Goal: Use online tool/utility: Utilize a website feature to perform a specific function

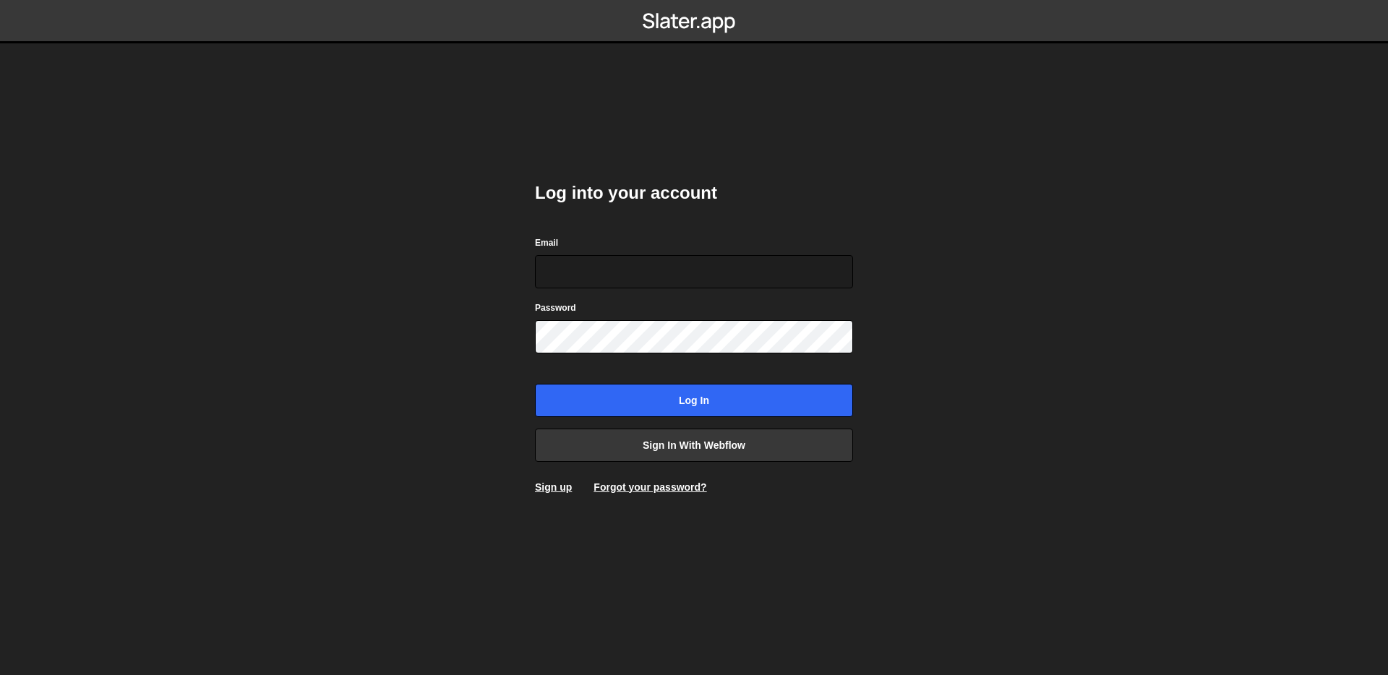
type input "[EMAIL_ADDRESS][DOMAIN_NAME]"
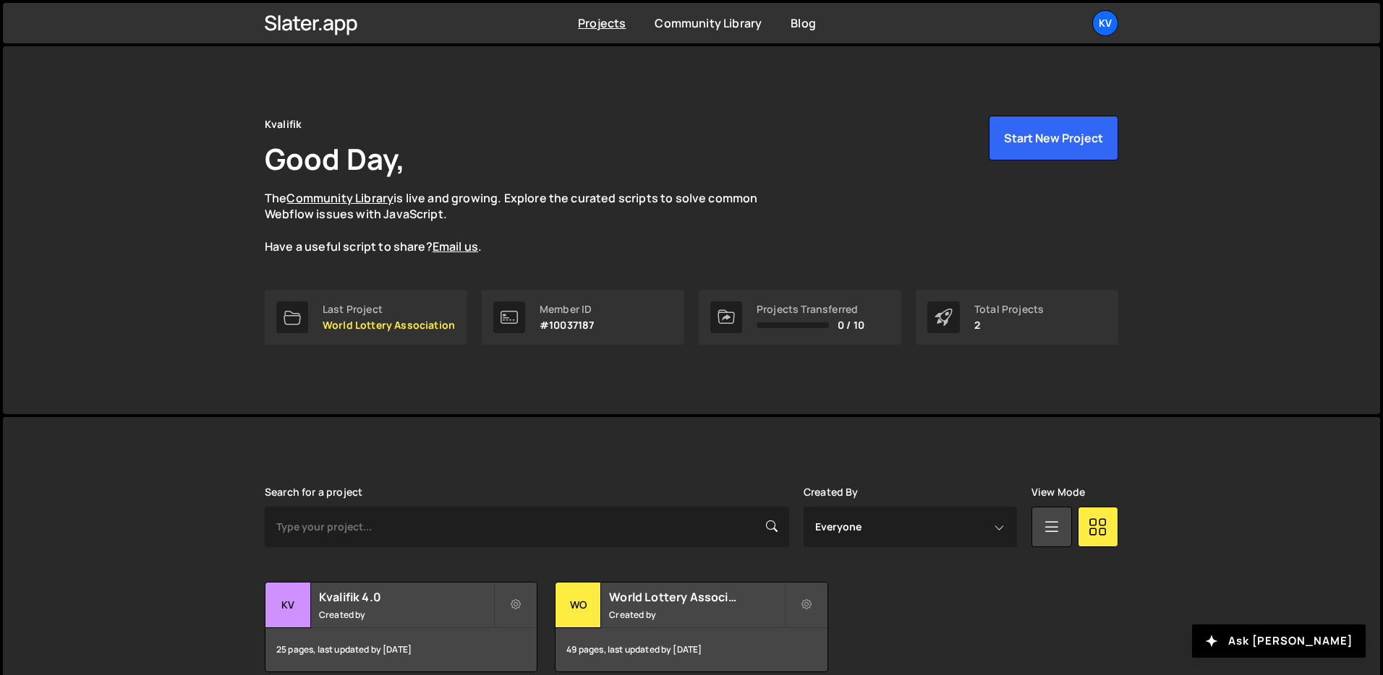
scroll to position [69, 0]
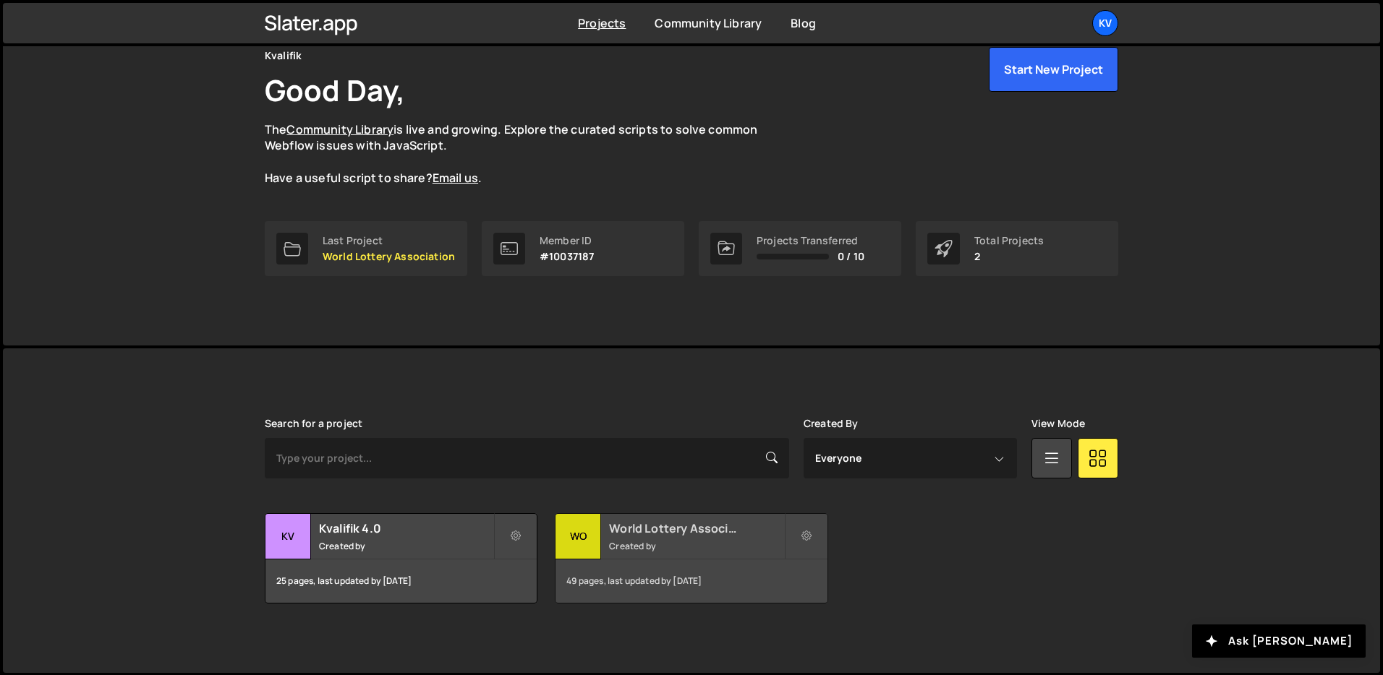
click at [693, 532] on h2 "World Lottery Association" at bounding box center [696, 529] width 174 height 16
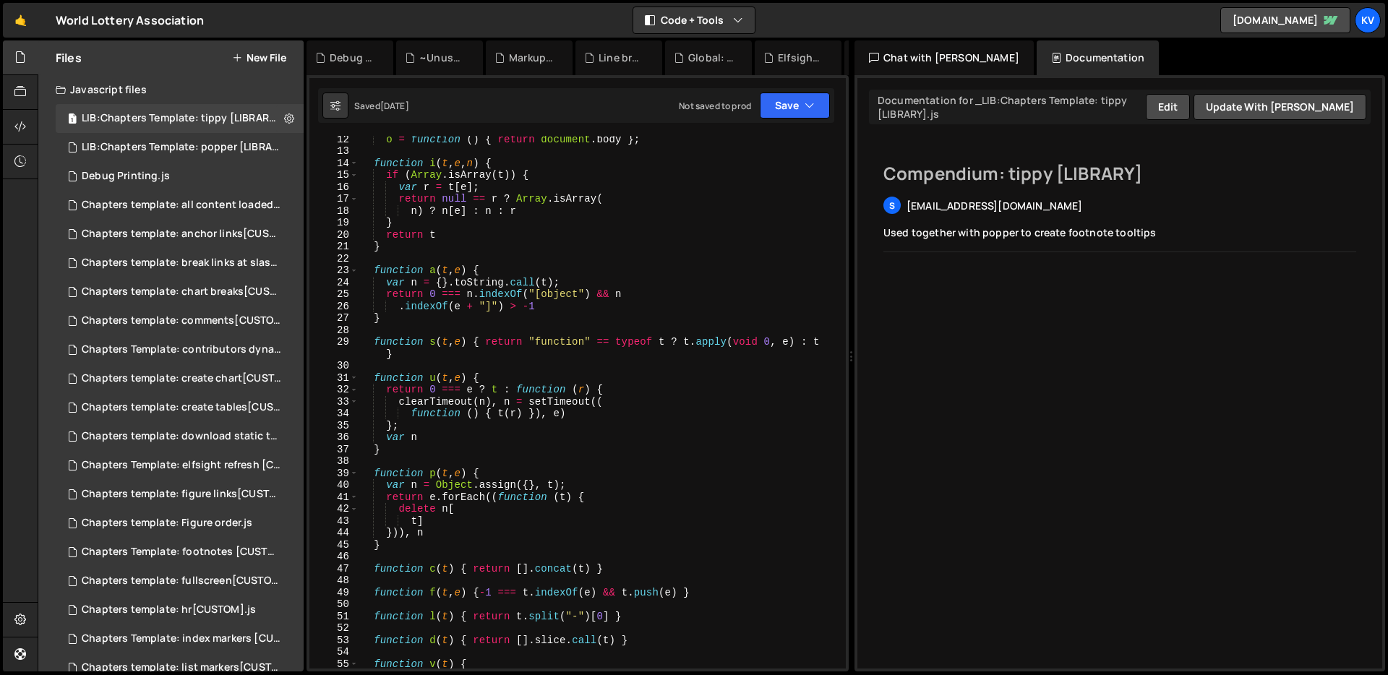
scroll to position [158, 0]
click at [205, 382] on div "Chapters template: create chart[CUSTOM].js" at bounding box center [182, 378] width 200 height 13
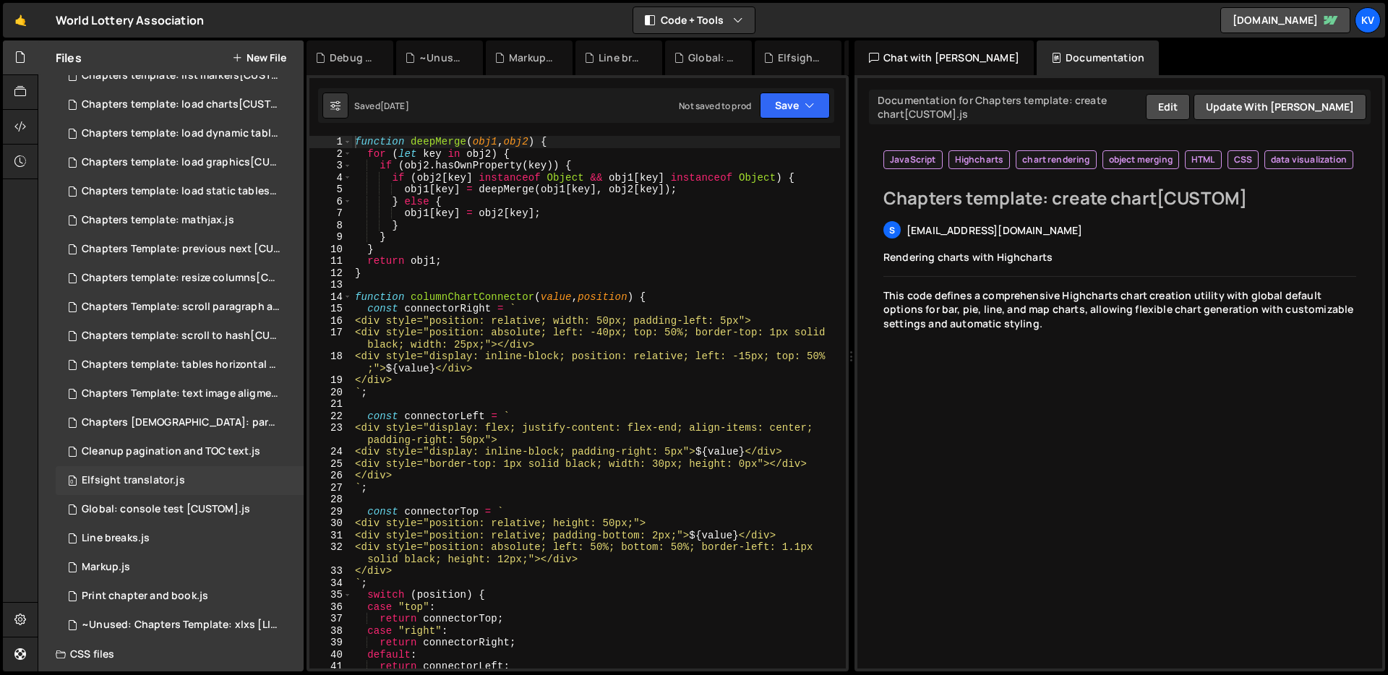
scroll to position [589, 0]
click at [239, 102] on div "Chapters template: load charts[CUSTOM].js" at bounding box center [182, 108] width 200 height 13
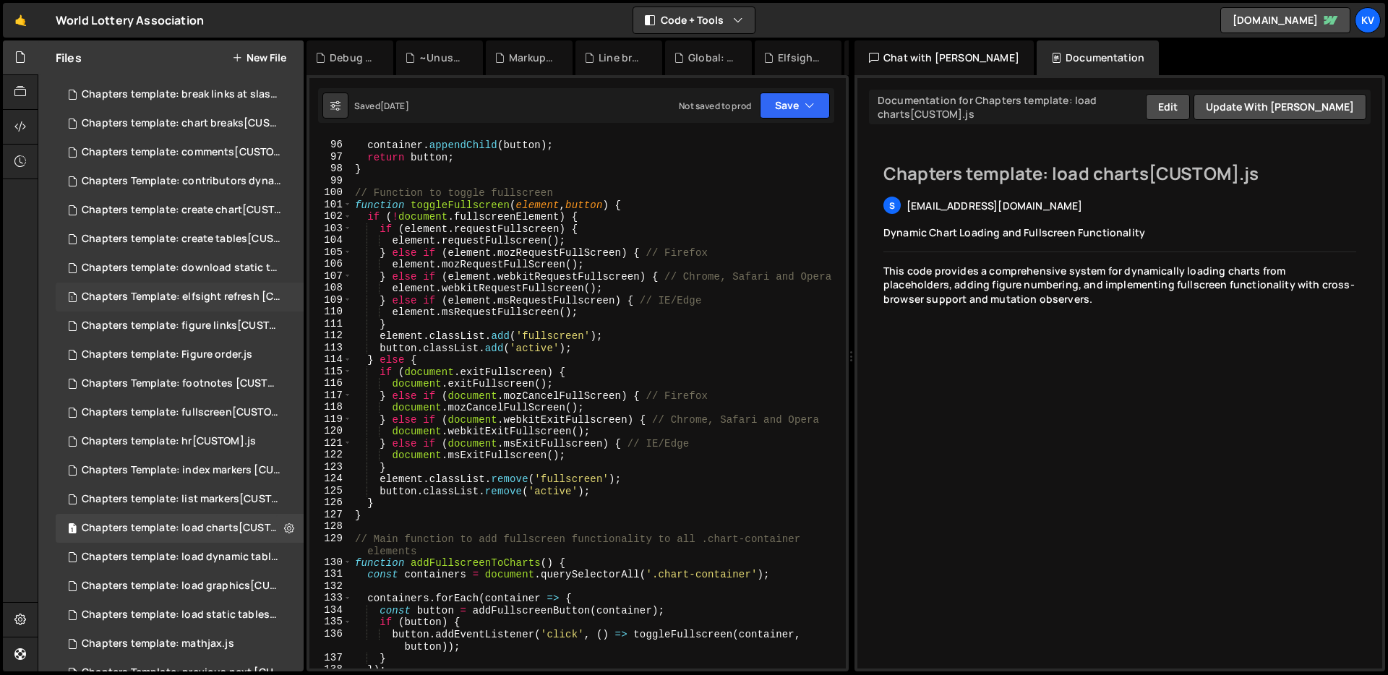
scroll to position [161, 0]
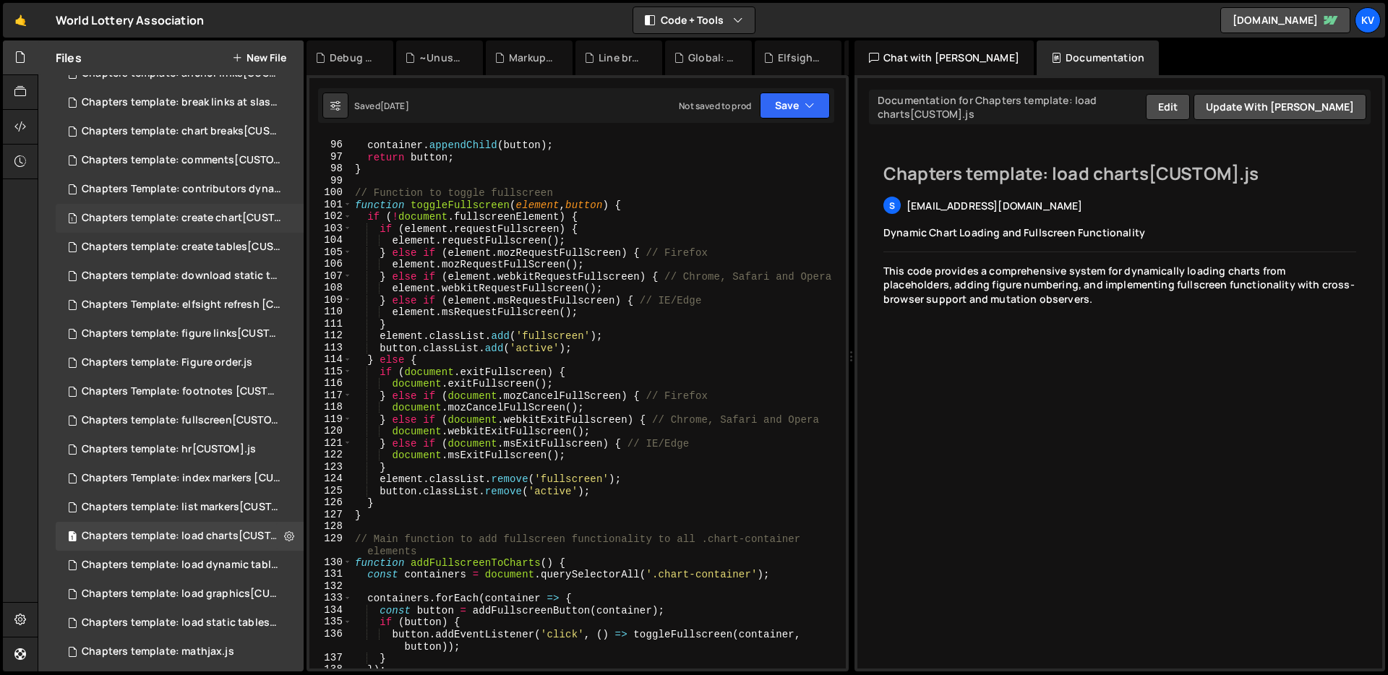
click at [189, 224] on div "1 Chapters template: create chart[CUSTOM].js 0" at bounding box center [182, 218] width 253 height 29
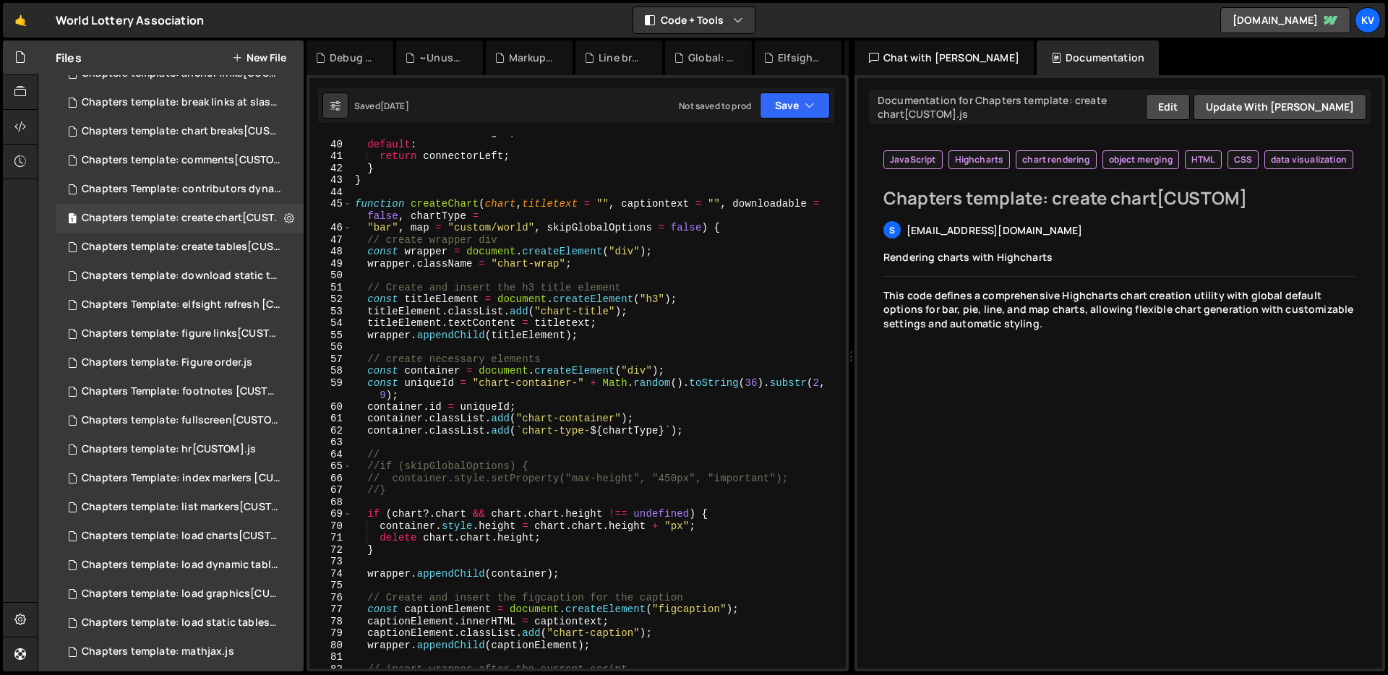
scroll to position [511, 0]
type textarea "function createChart(chart, titletext = "", captiontext = "", downloadable = fa…"
click at [438, 202] on div "return connectorRight ; default : return connectorLeft ; } } function createCha…" at bounding box center [596, 405] width 488 height 557
click at [439, 201] on div "return connectorRight ; default : return connectorLeft ; } } function createCha…" at bounding box center [596, 405] width 488 height 557
click at [440, 204] on div "return connectorRight ; default : return connectorLeft ; } } function createCha…" at bounding box center [596, 405] width 488 height 557
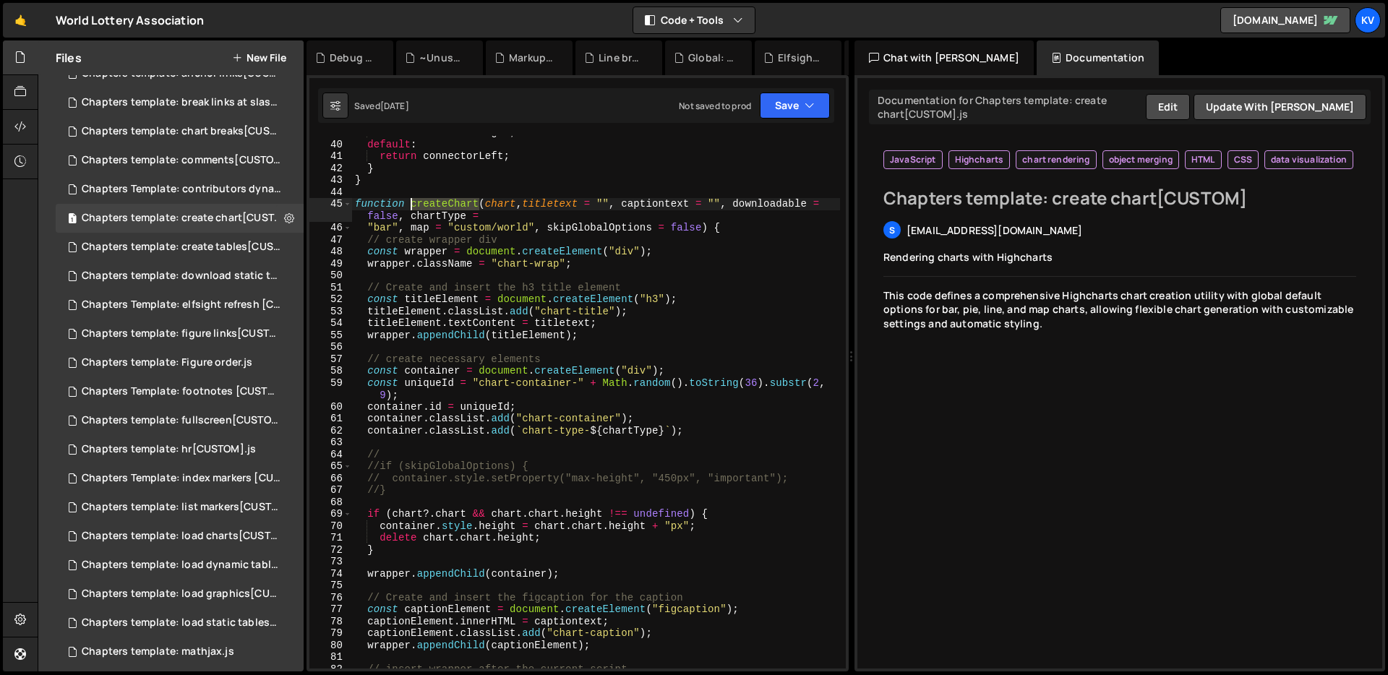
click at [440, 204] on div "return connectorRight ; default : return connectorLeft ; } } function createCha…" at bounding box center [596, 405] width 488 height 557
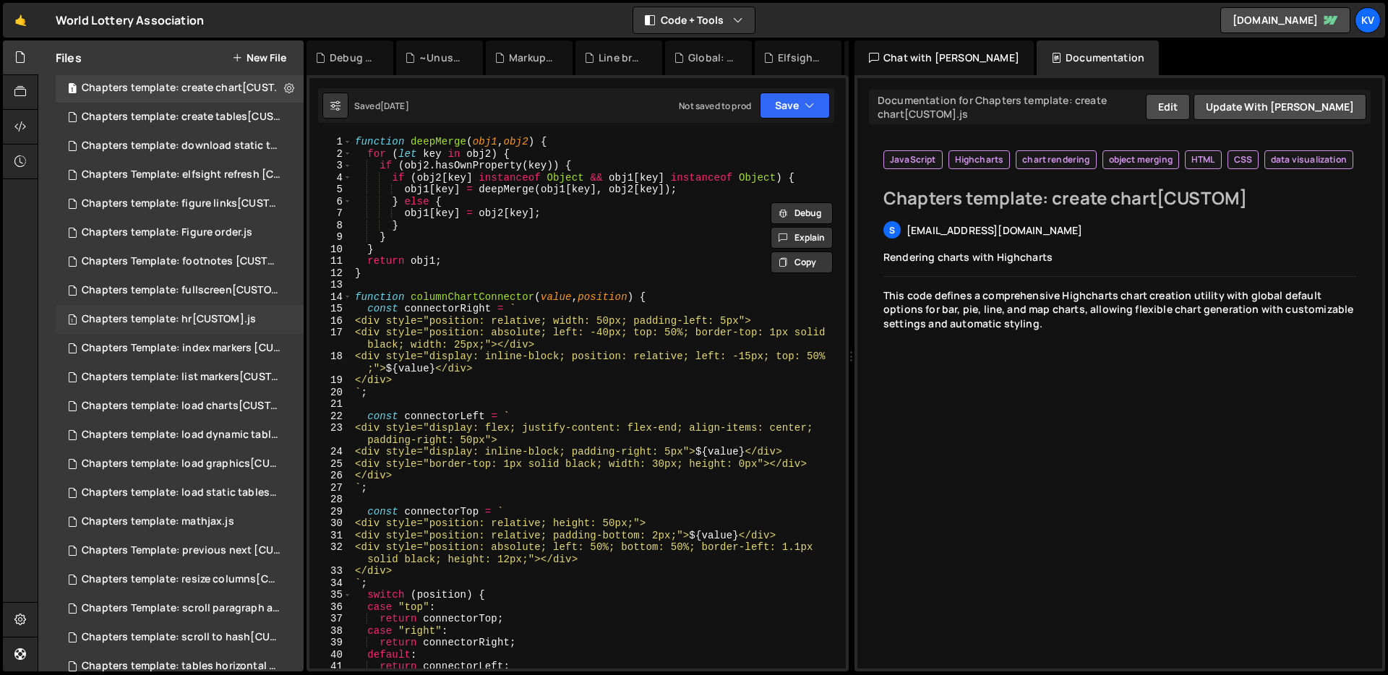
scroll to position [294, 0]
click at [227, 409] on div "Chapters template: load charts[CUSTOM].js" at bounding box center [182, 403] width 200 height 13
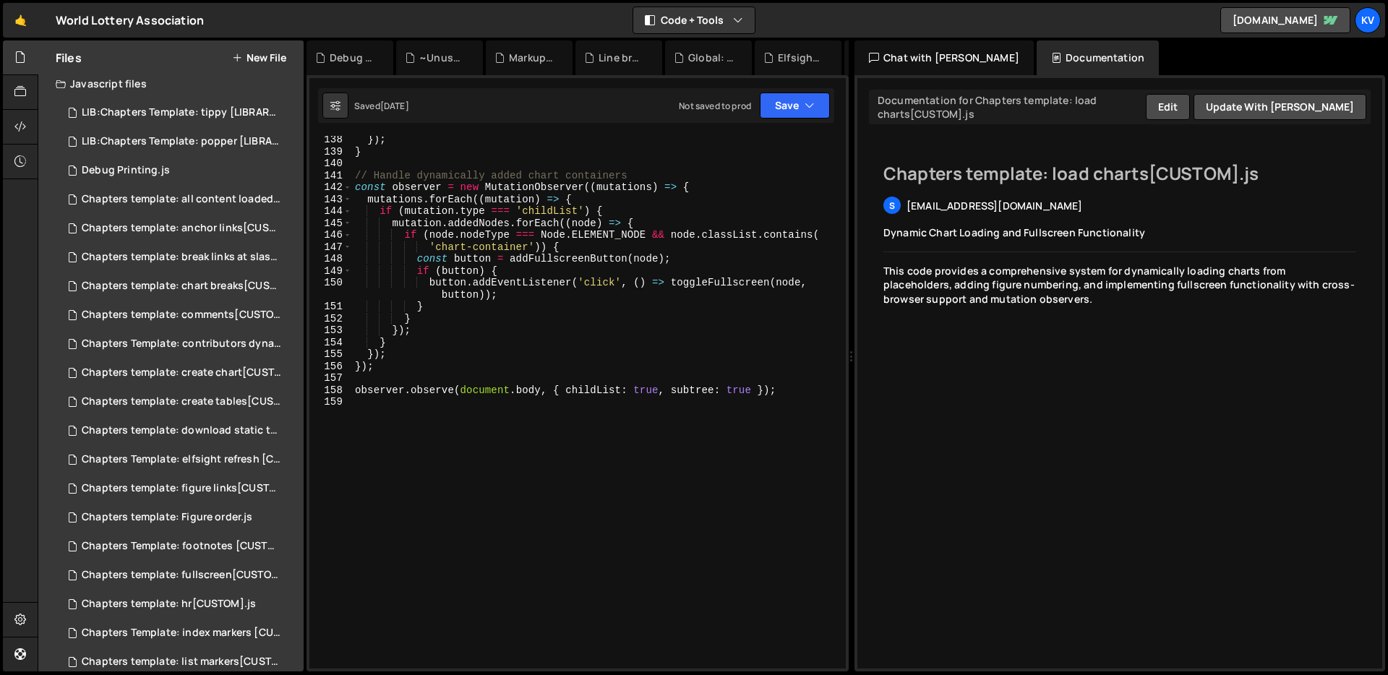
scroll to position [0, 0]
